Goal: Task Accomplishment & Management: Manage account settings

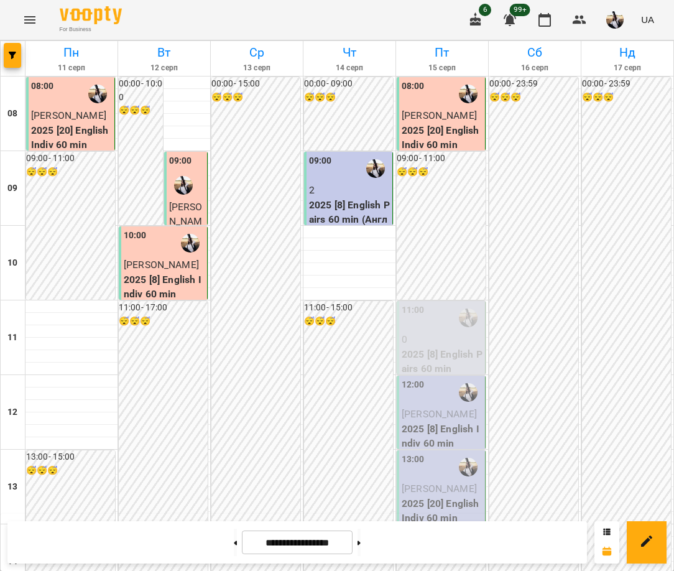
click at [442, 422] on p "[PERSON_NAME]" at bounding box center [442, 414] width 81 height 15
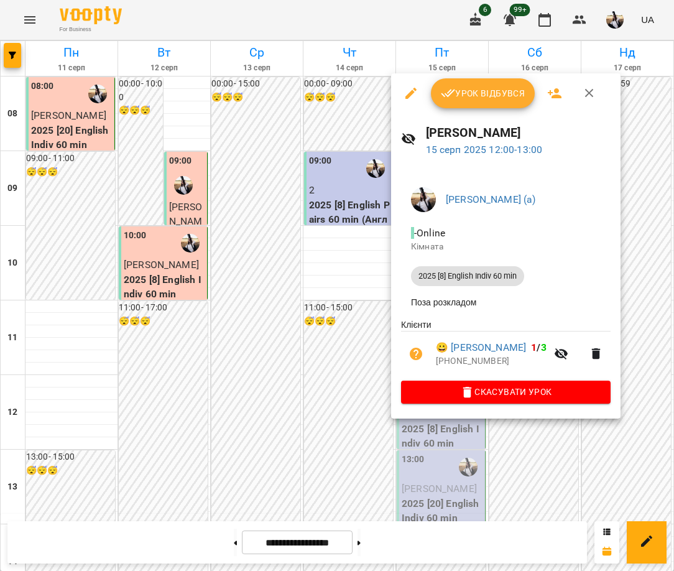
click at [497, 98] on span "Урок відбувся" at bounding box center [483, 93] width 85 height 15
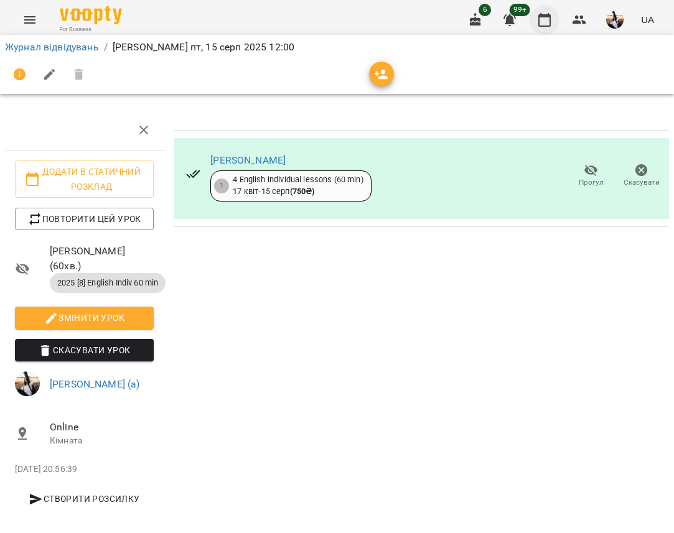
click at [545, 29] on button "button" at bounding box center [544, 20] width 30 height 30
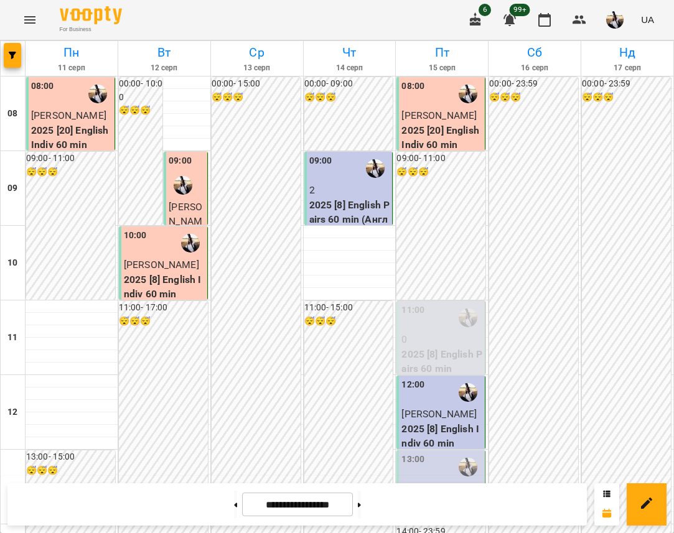
scroll to position [97, 0]
click at [414, 483] on span "[PERSON_NAME]" at bounding box center [438, 489] width 75 height 12
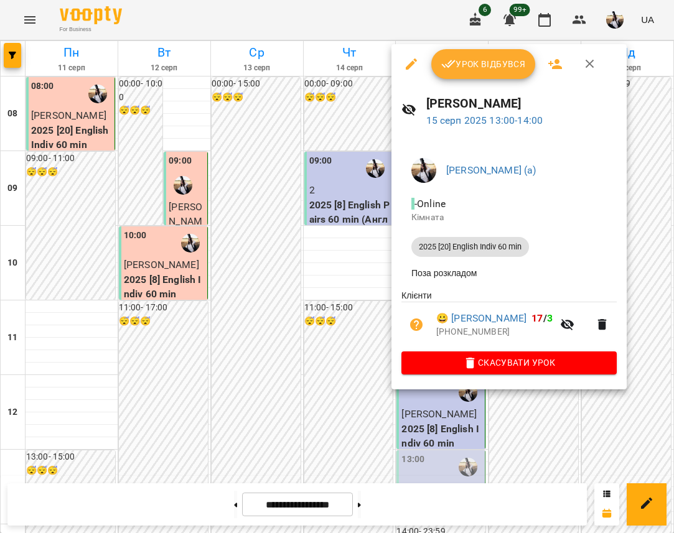
click at [469, 69] on span "Урок відбувся" at bounding box center [483, 64] width 85 height 15
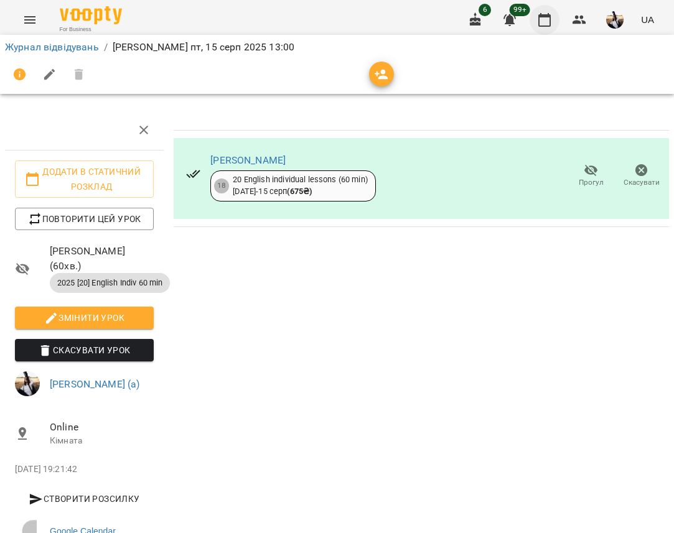
click at [541, 16] on icon "button" at bounding box center [544, 20] width 12 height 14
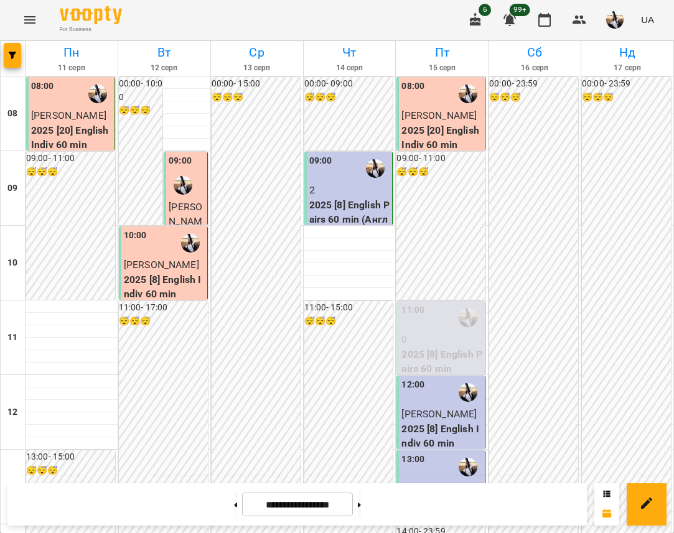
click at [616, 19] on img "button" at bounding box center [614, 19] width 17 height 17
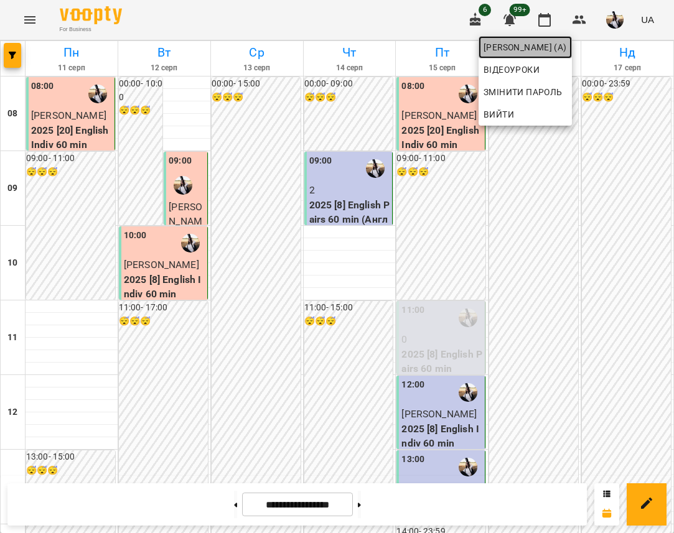
click at [538, 50] on span "[PERSON_NAME] (а)" at bounding box center [524, 47] width 83 height 15
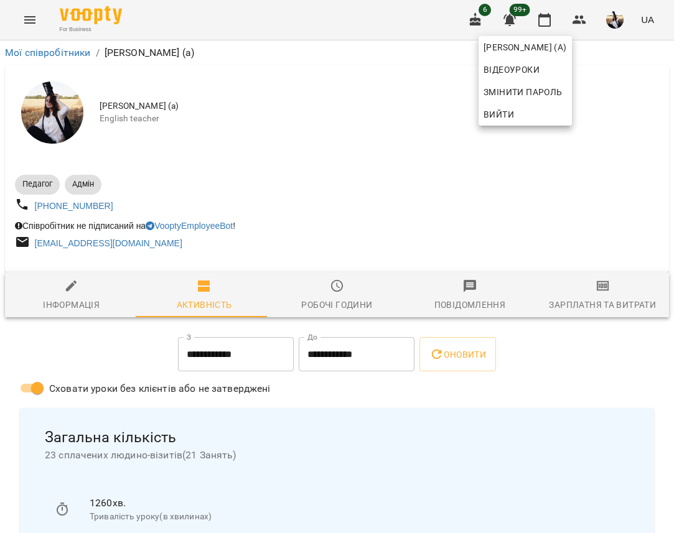
click at [593, 319] on div at bounding box center [337, 266] width 674 height 533
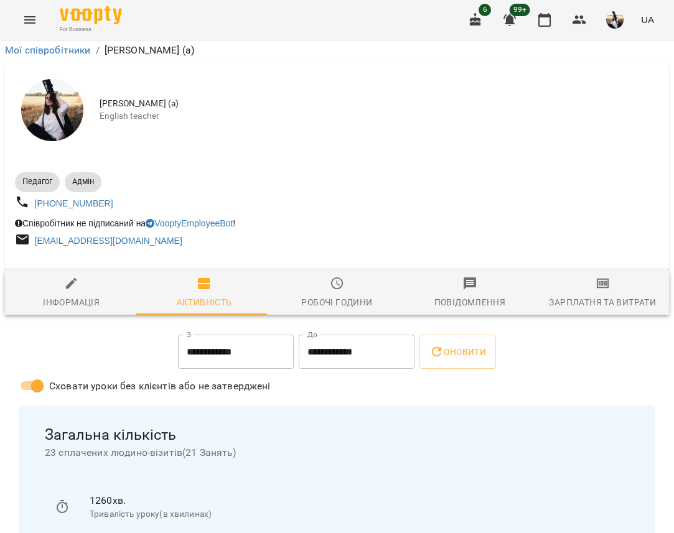
scroll to position [164, 0]
click at [322, 276] on span "Робочі години" at bounding box center [337, 293] width 118 height 34
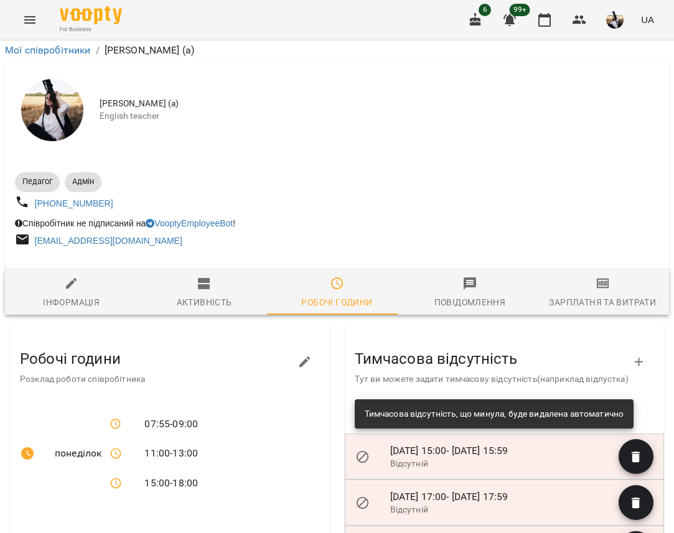
scroll to position [138, 0]
click at [634, 358] on icon "button" at bounding box center [638, 362] width 9 height 9
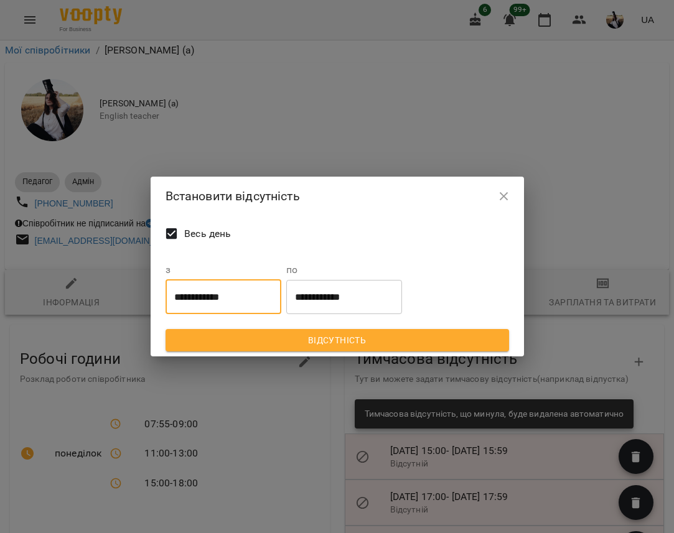
click at [239, 298] on input "**********" at bounding box center [223, 296] width 116 height 35
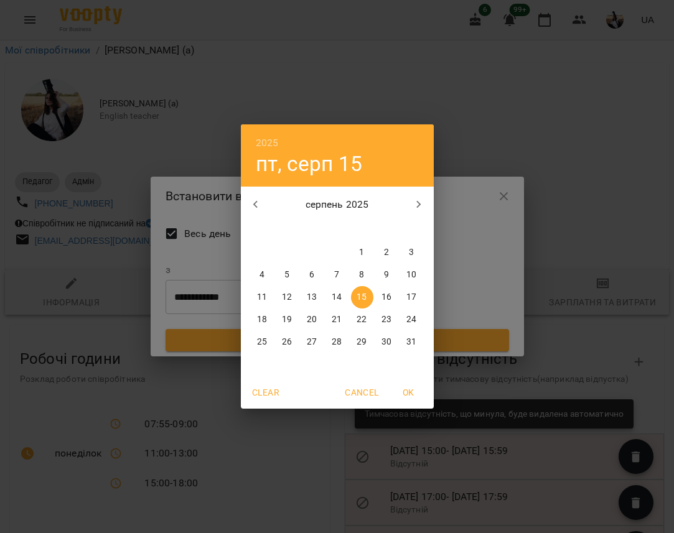
click at [341, 320] on p "21" at bounding box center [336, 319] width 10 height 12
type input "**********"
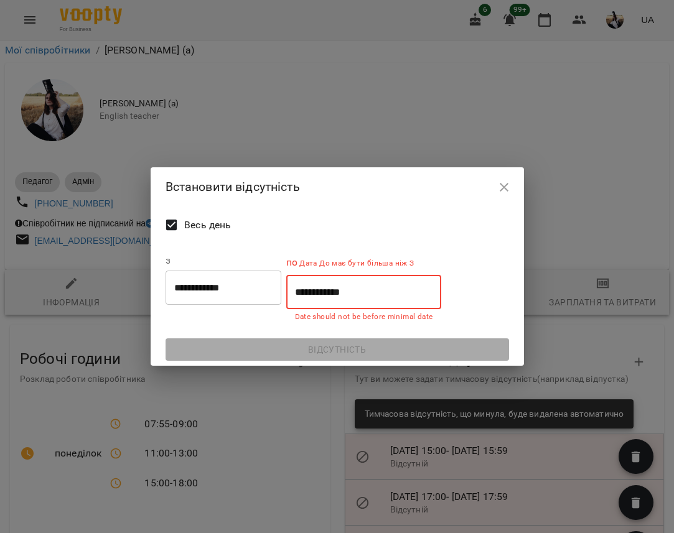
click at [386, 291] on input "**********" at bounding box center [363, 292] width 155 height 35
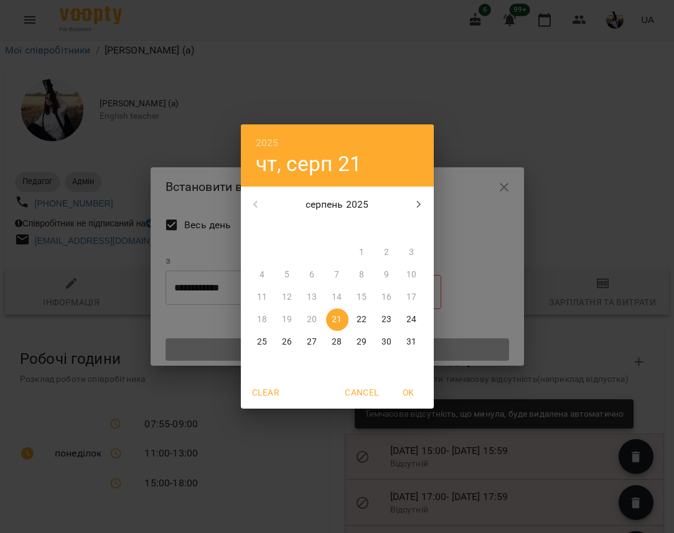
click at [257, 343] on p "25" at bounding box center [262, 342] width 10 height 12
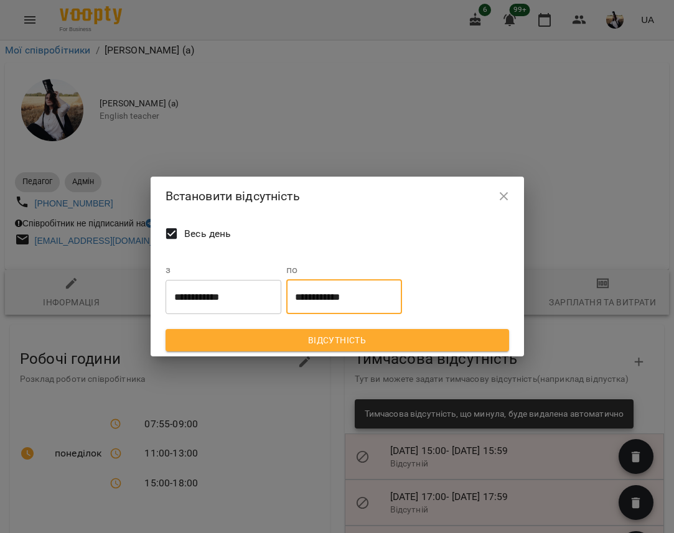
click at [376, 297] on input "**********" at bounding box center [344, 296] width 116 height 35
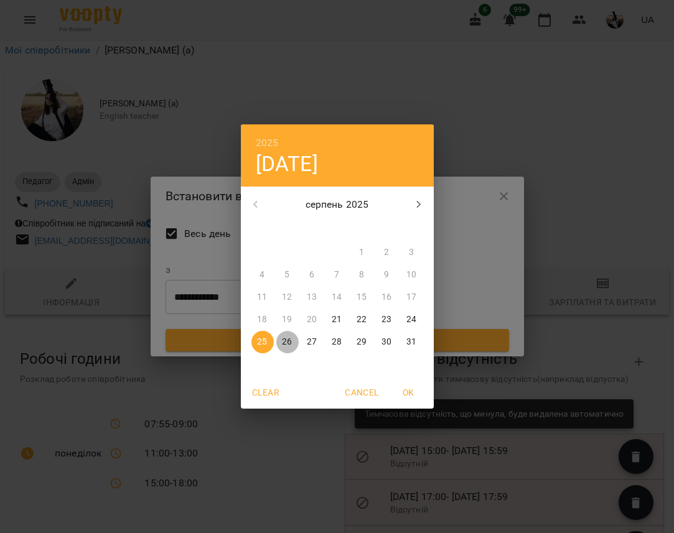
click at [296, 340] on span "26" at bounding box center [287, 342] width 22 height 12
type input "**********"
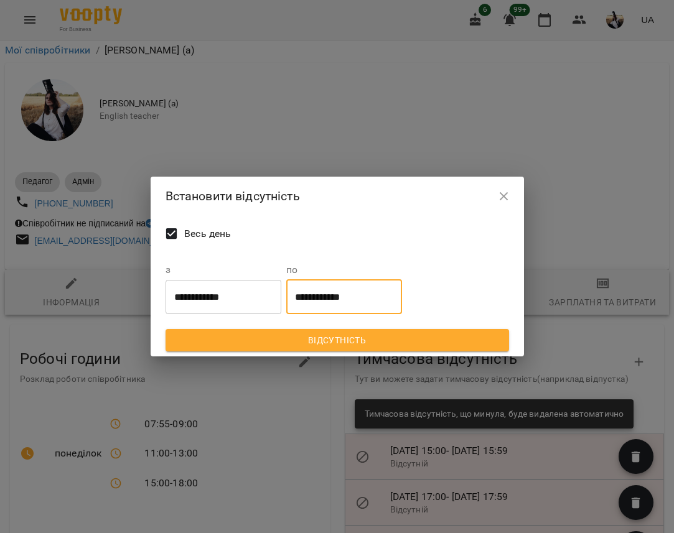
drag, startPoint x: 397, startPoint y: 279, endPoint x: 393, endPoint y: 296, distance: 17.9
click at [397, 279] on div "**********" at bounding box center [344, 289] width 116 height 49
click at [393, 296] on input "**********" at bounding box center [344, 296] width 116 height 35
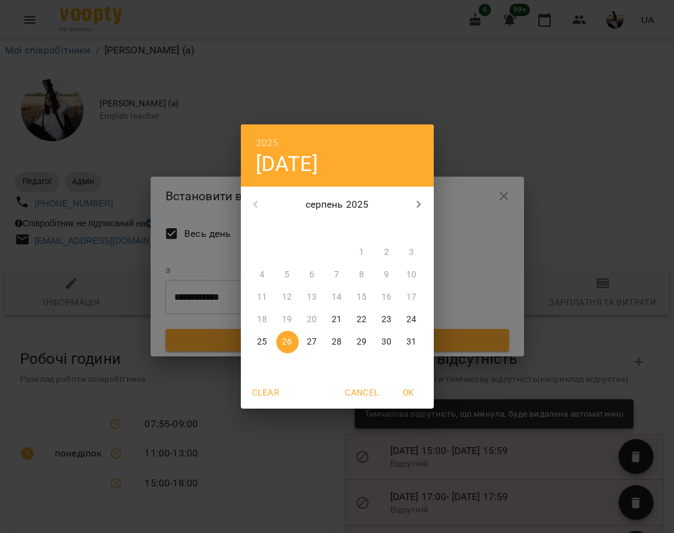
click at [406, 390] on span "OK" at bounding box center [409, 392] width 30 height 15
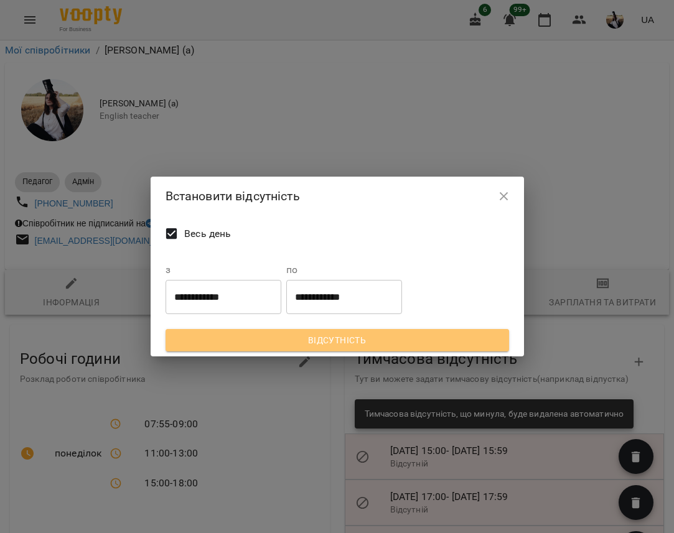
click at [313, 343] on span "Відсутність" at bounding box center [336, 340] width 323 height 15
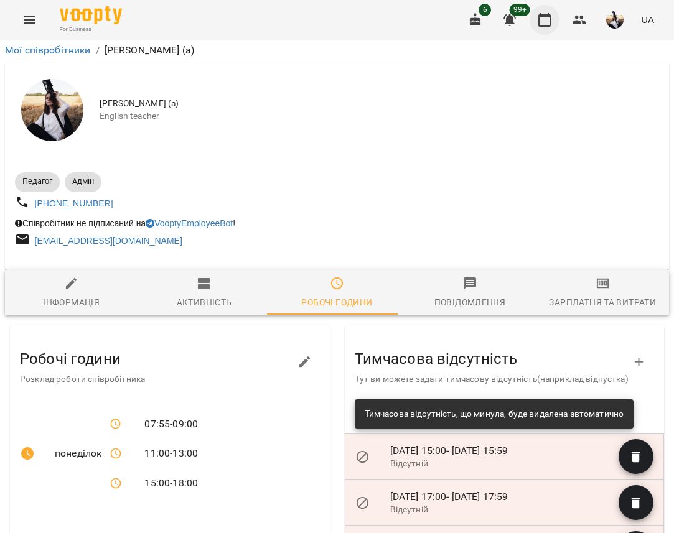
click at [542, 28] on button "button" at bounding box center [544, 20] width 30 height 30
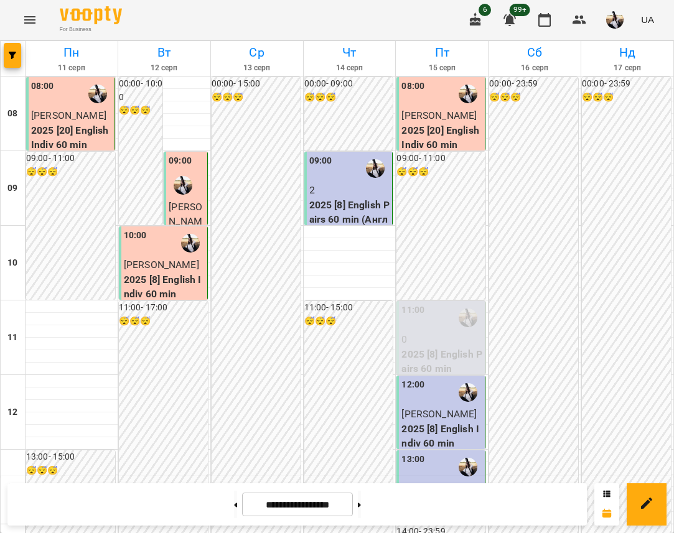
scroll to position [140, 0]
click at [361, 501] on button at bounding box center [359, 504] width 3 height 27
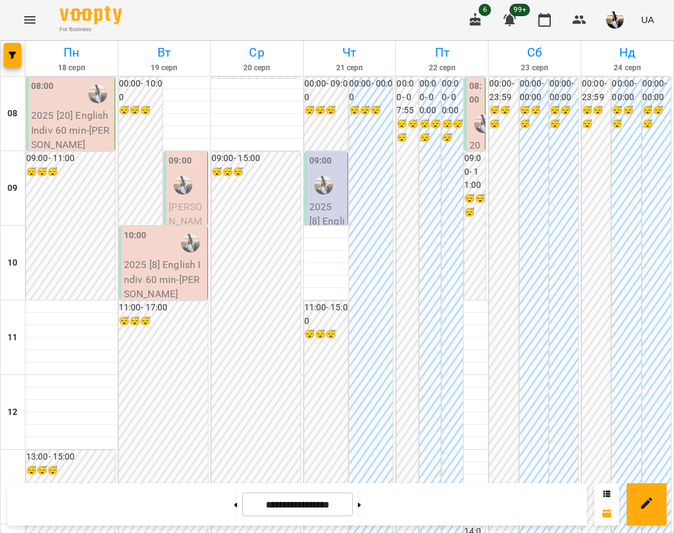
scroll to position [0, 0]
click at [361, 497] on button at bounding box center [359, 504] width 3 height 27
type input "**********"
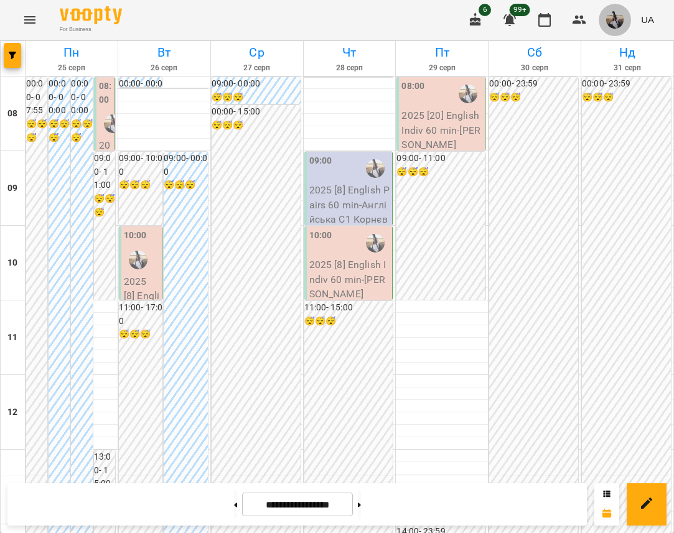
click at [616, 17] on img "button" at bounding box center [614, 19] width 17 height 17
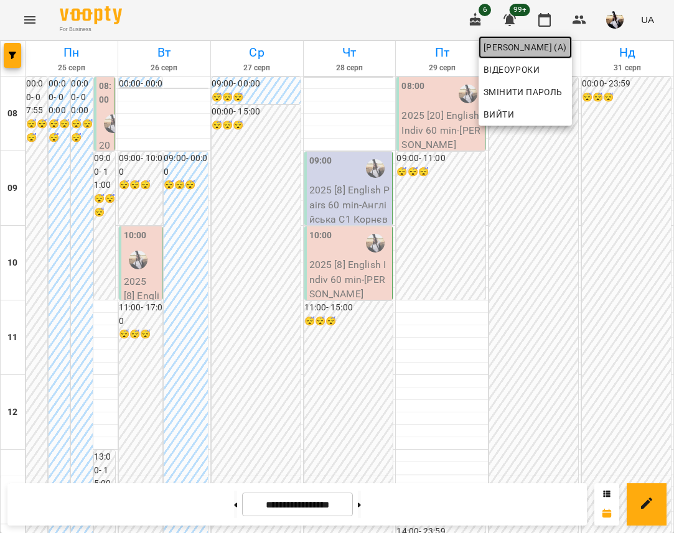
click at [567, 44] on span "[PERSON_NAME] (а)" at bounding box center [524, 47] width 83 height 15
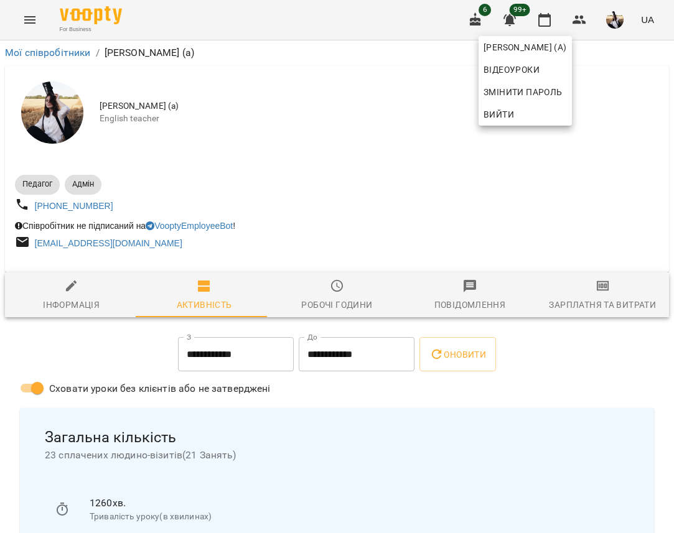
click at [596, 175] on div at bounding box center [337, 266] width 674 height 533
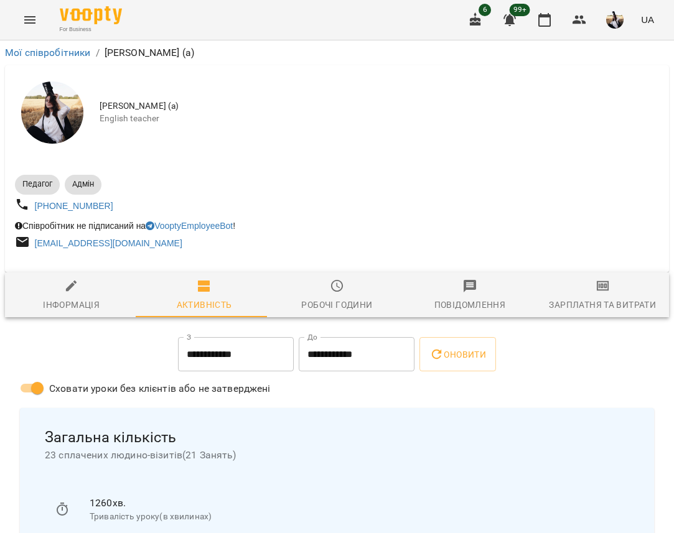
click at [609, 299] on span "Зарплатня та Витрати" at bounding box center [603, 296] width 118 height 34
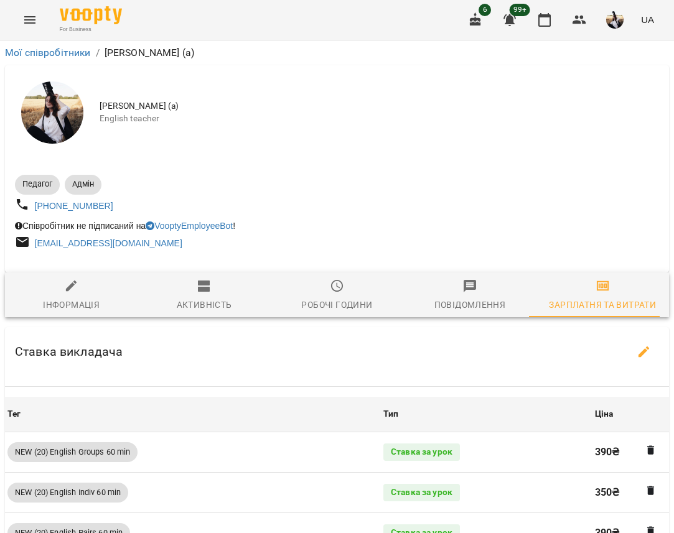
click at [323, 294] on span "Робочі години" at bounding box center [337, 296] width 118 height 34
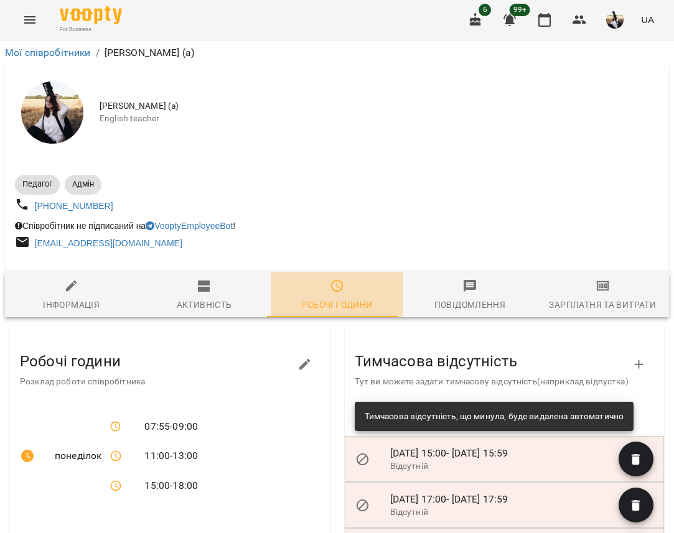
click at [301, 283] on span "Робочі години" at bounding box center [337, 296] width 118 height 34
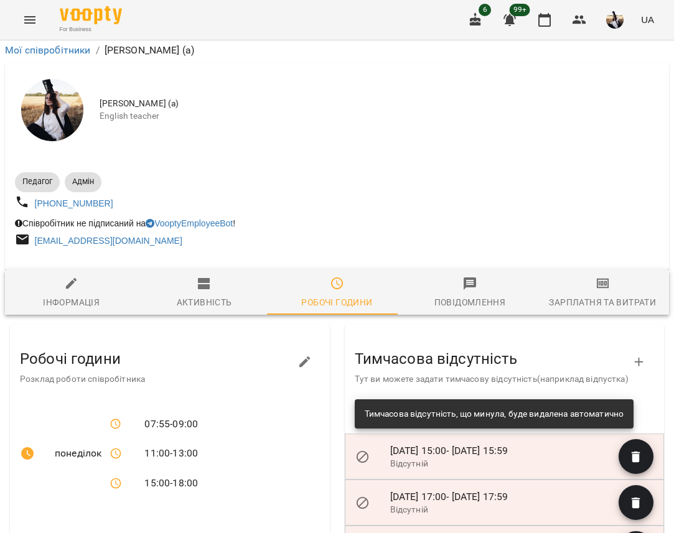
scroll to position [677, 0]
click at [545, 25] on icon "button" at bounding box center [544, 19] width 15 height 15
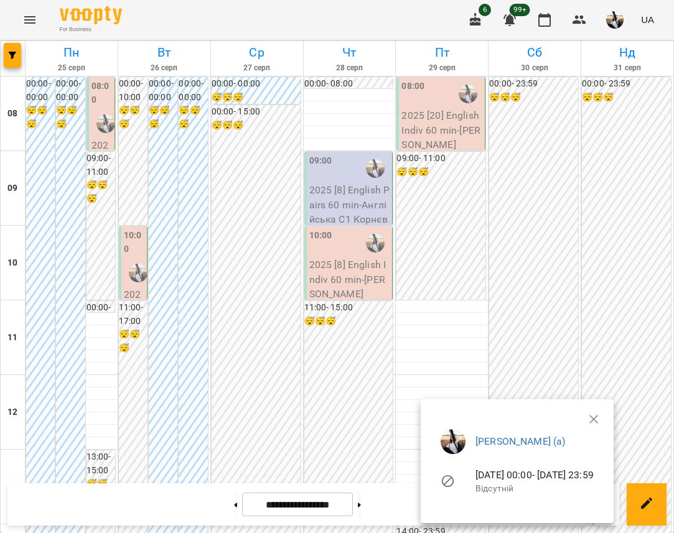
click at [521, 243] on div at bounding box center [337, 266] width 674 height 533
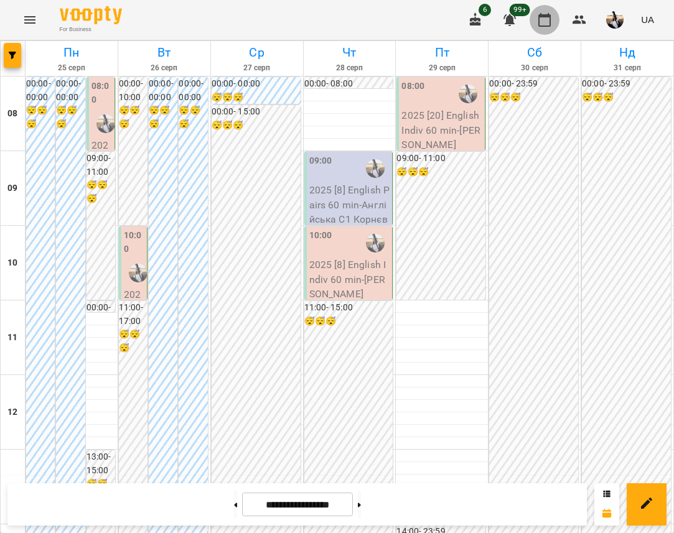
click at [540, 13] on icon "button" at bounding box center [544, 19] width 15 height 15
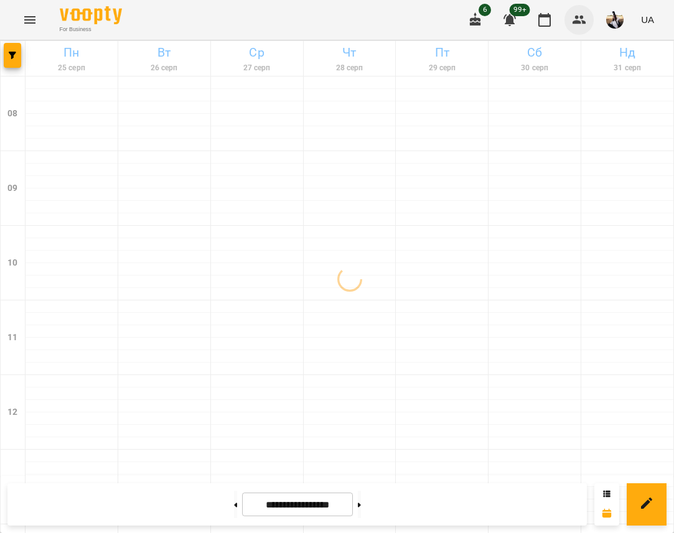
click at [584, 17] on icon "button" at bounding box center [579, 19] width 15 height 15
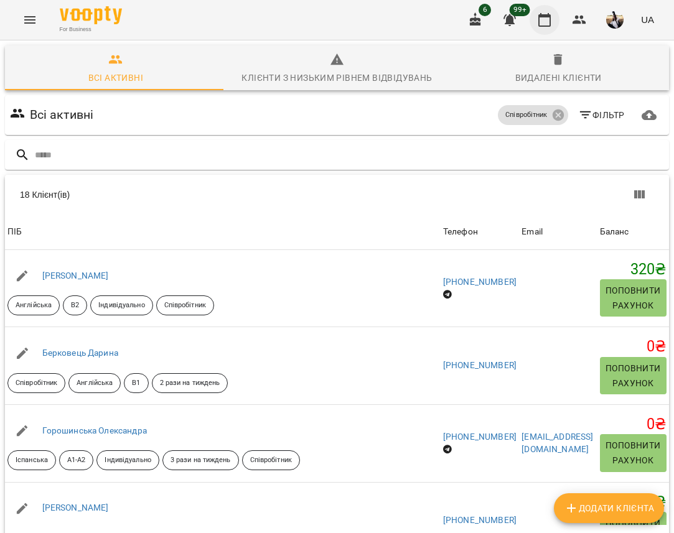
click at [550, 22] on icon "button" at bounding box center [544, 20] width 12 height 14
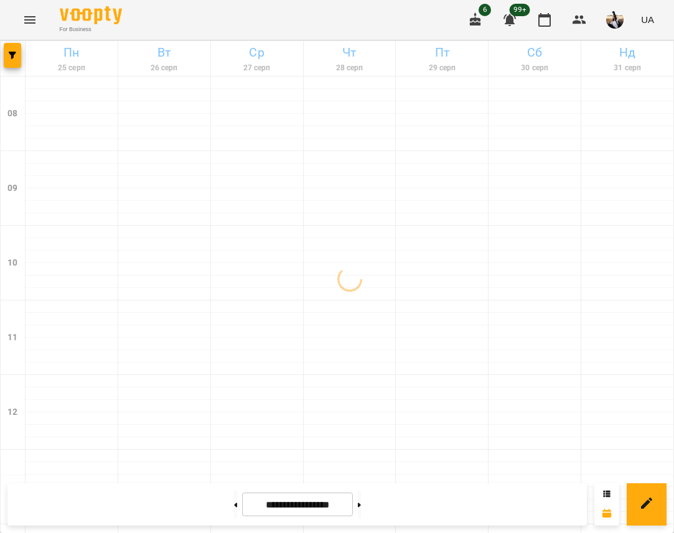
click at [608, 24] on img "button" at bounding box center [614, 19] width 17 height 17
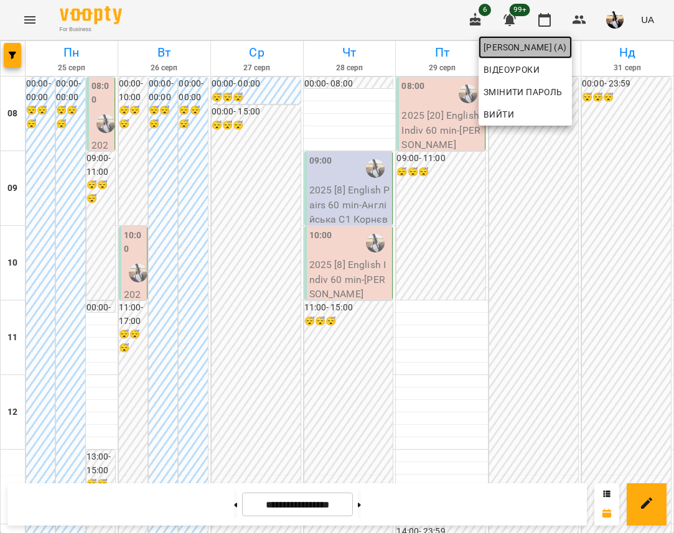
click at [567, 49] on span "[PERSON_NAME] (а)" at bounding box center [524, 47] width 83 height 15
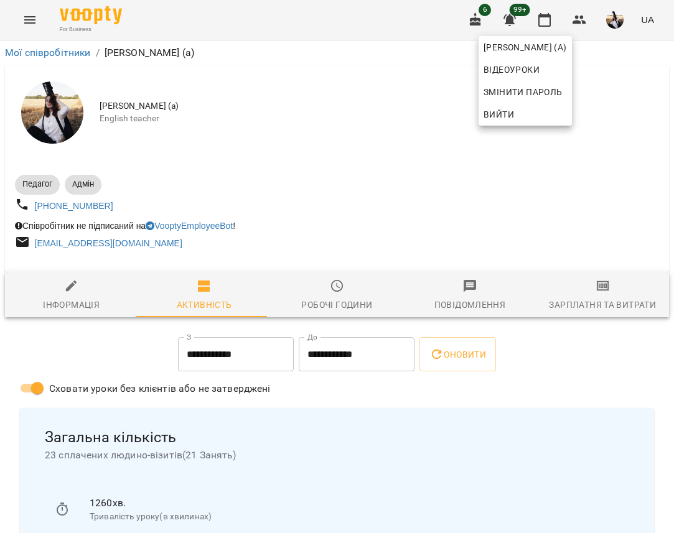
click at [568, 354] on div at bounding box center [337, 266] width 674 height 533
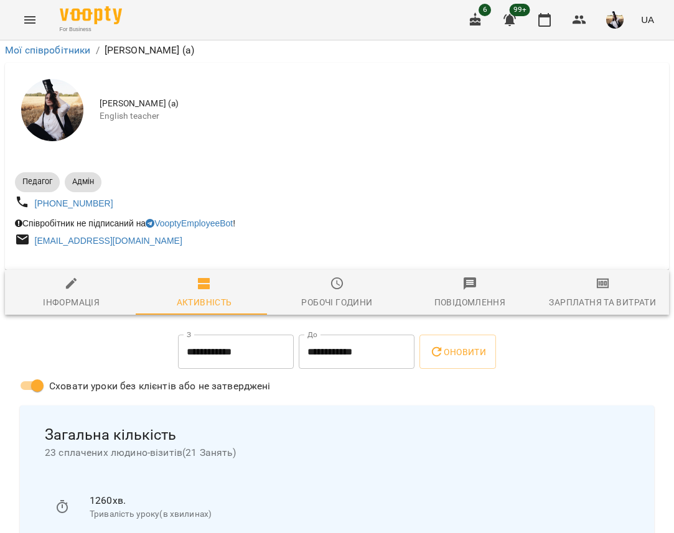
scroll to position [141, 0]
click at [336, 276] on span "Робочі години" at bounding box center [337, 293] width 118 height 34
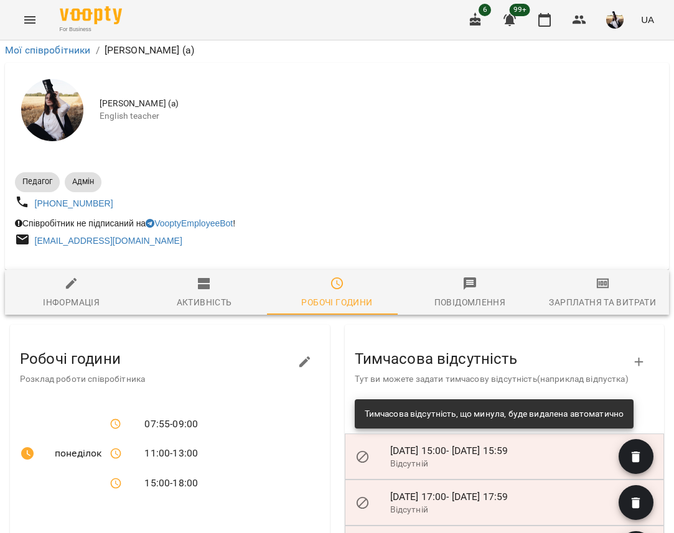
scroll to position [632, 0]
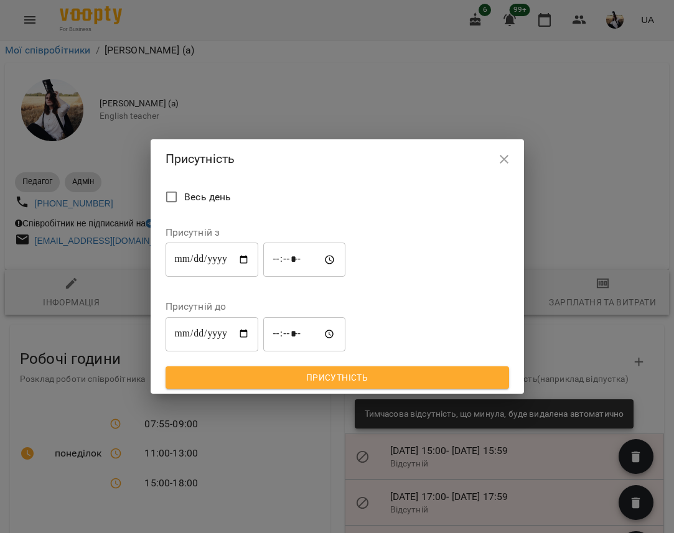
click at [249, 277] on input "**********" at bounding box center [211, 260] width 93 height 35
type input "**********"
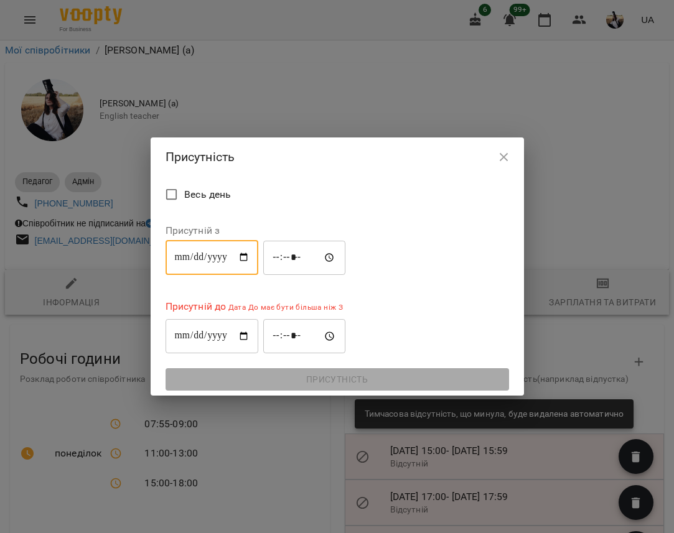
click at [248, 328] on input "**********" at bounding box center [211, 336] width 93 height 35
click at [505, 156] on icon "button" at bounding box center [503, 157] width 9 height 9
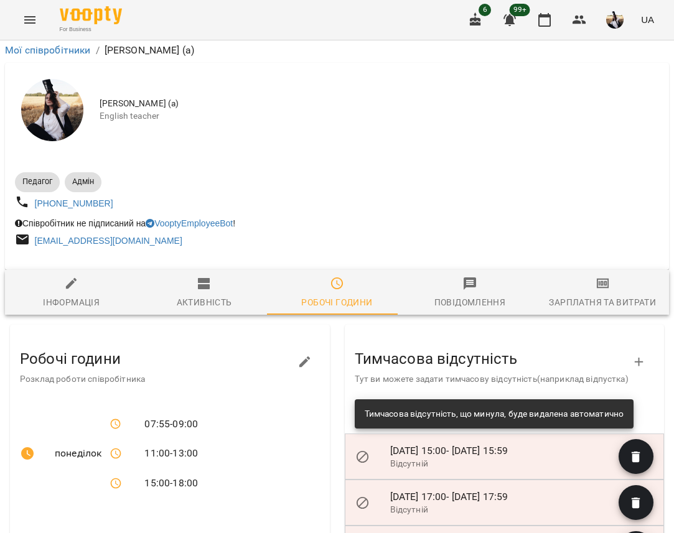
scroll to position [196, 0]
click at [545, 22] on icon "button" at bounding box center [544, 19] width 15 height 15
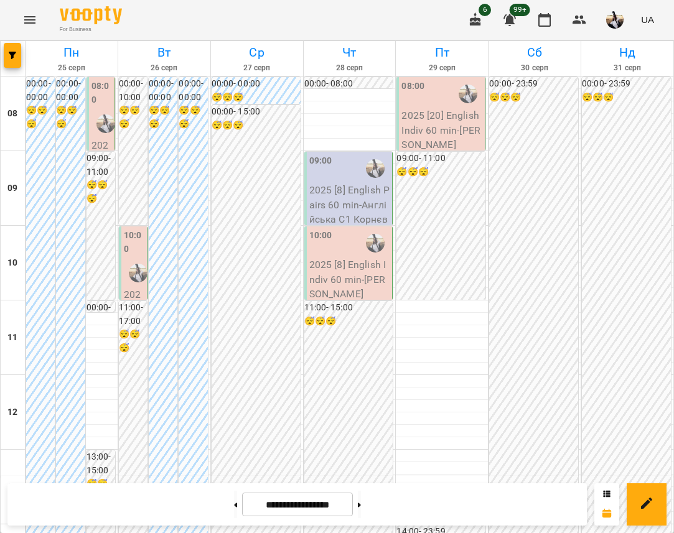
scroll to position [318, 0]
